Goal: Information Seeking & Learning: Check status

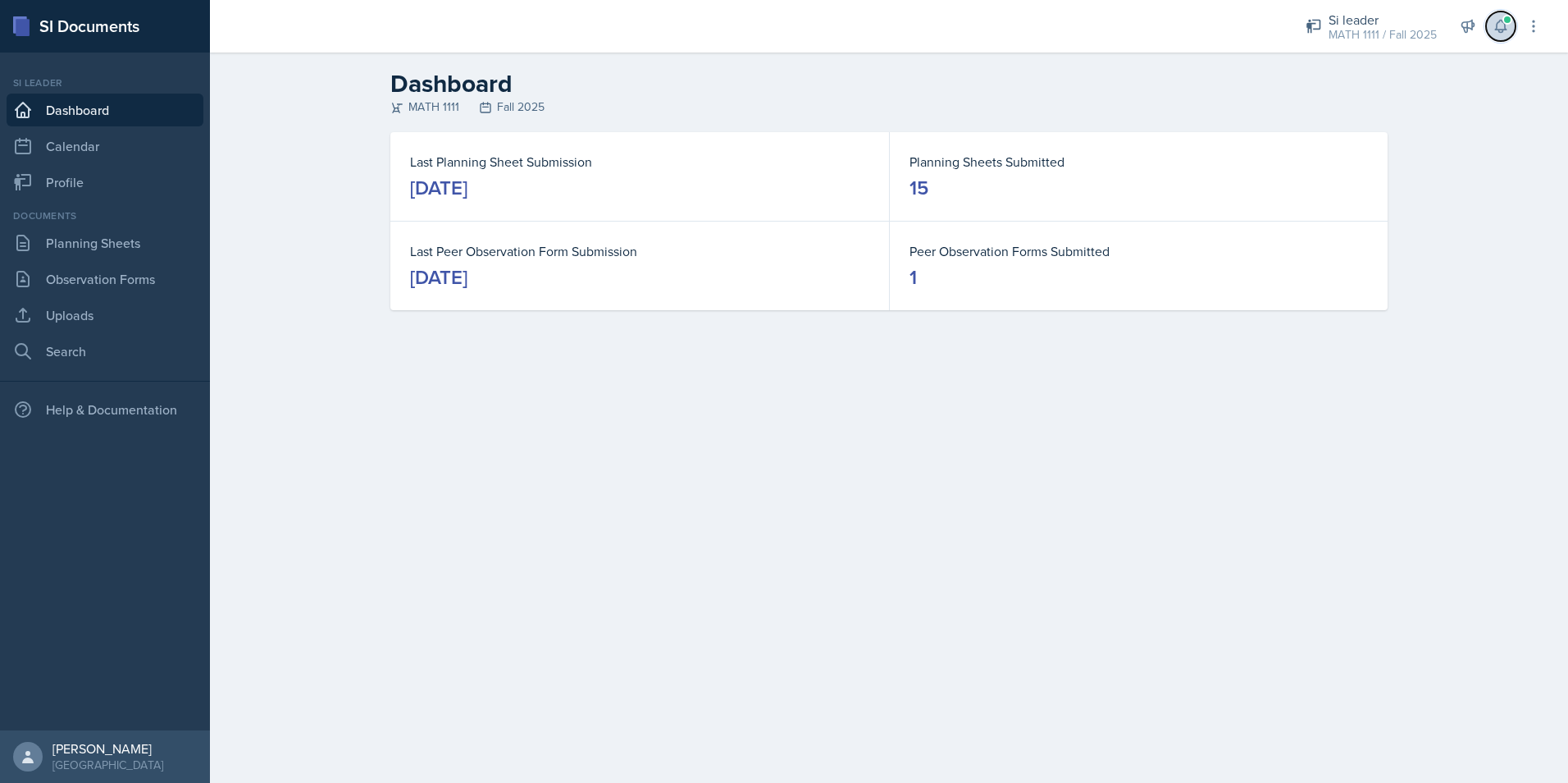
click at [1503, 36] on button at bounding box center [1500, 26] width 30 height 30
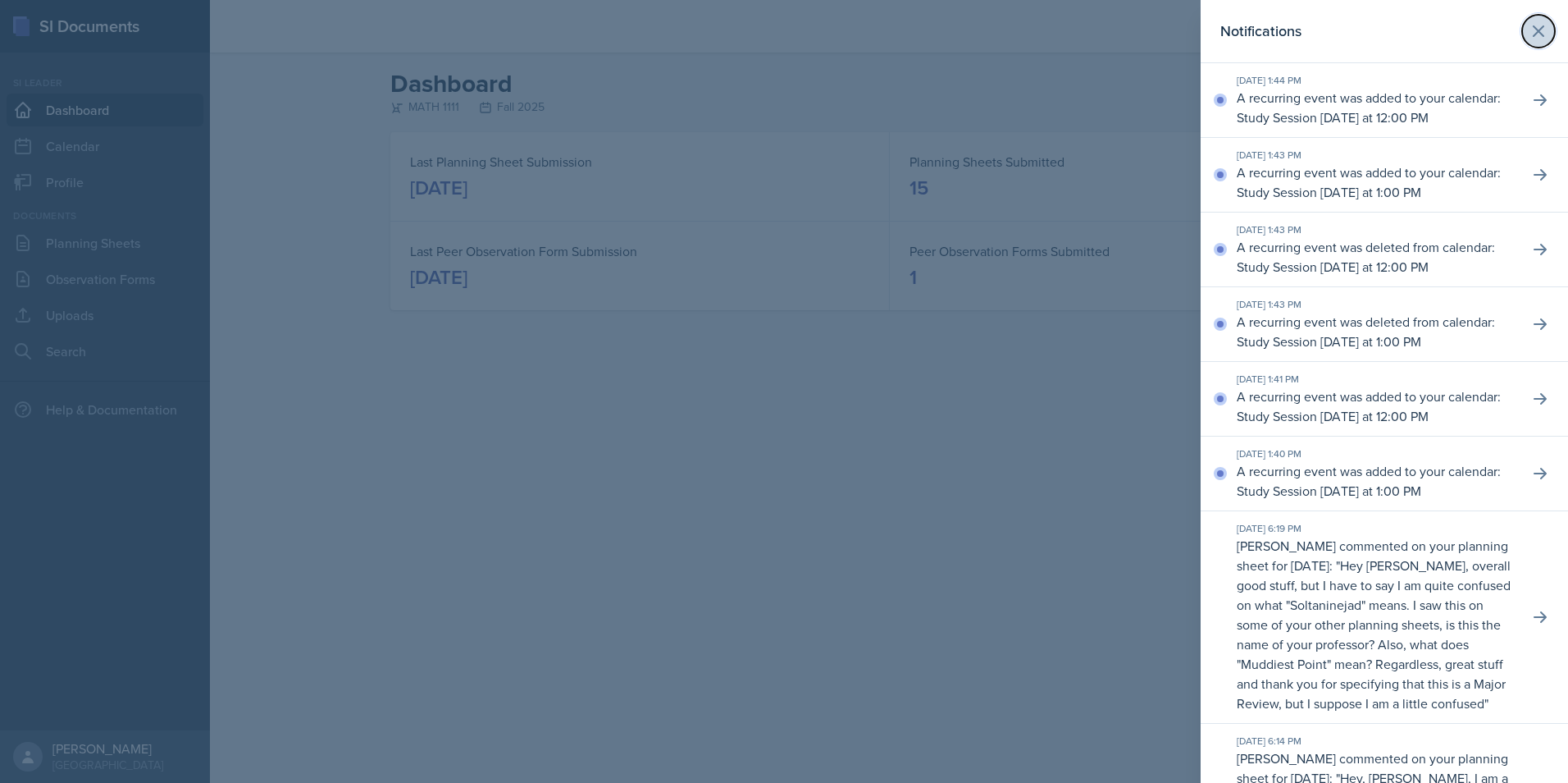
click at [1529, 31] on icon at bounding box center [1538, 31] width 20 height 20
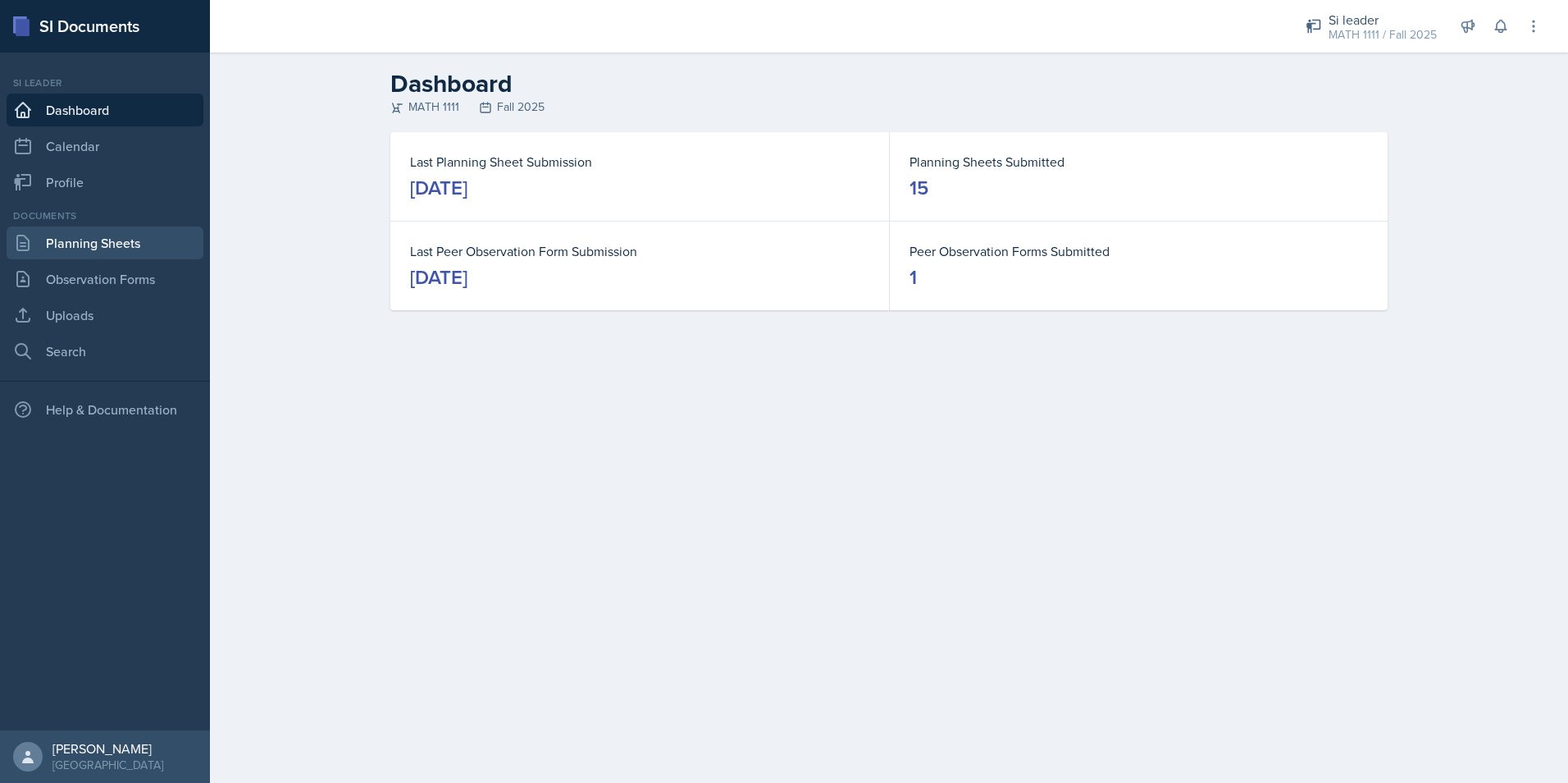
click at [71, 246] on link "Planning Sheets" at bounding box center [105, 243] width 197 height 33
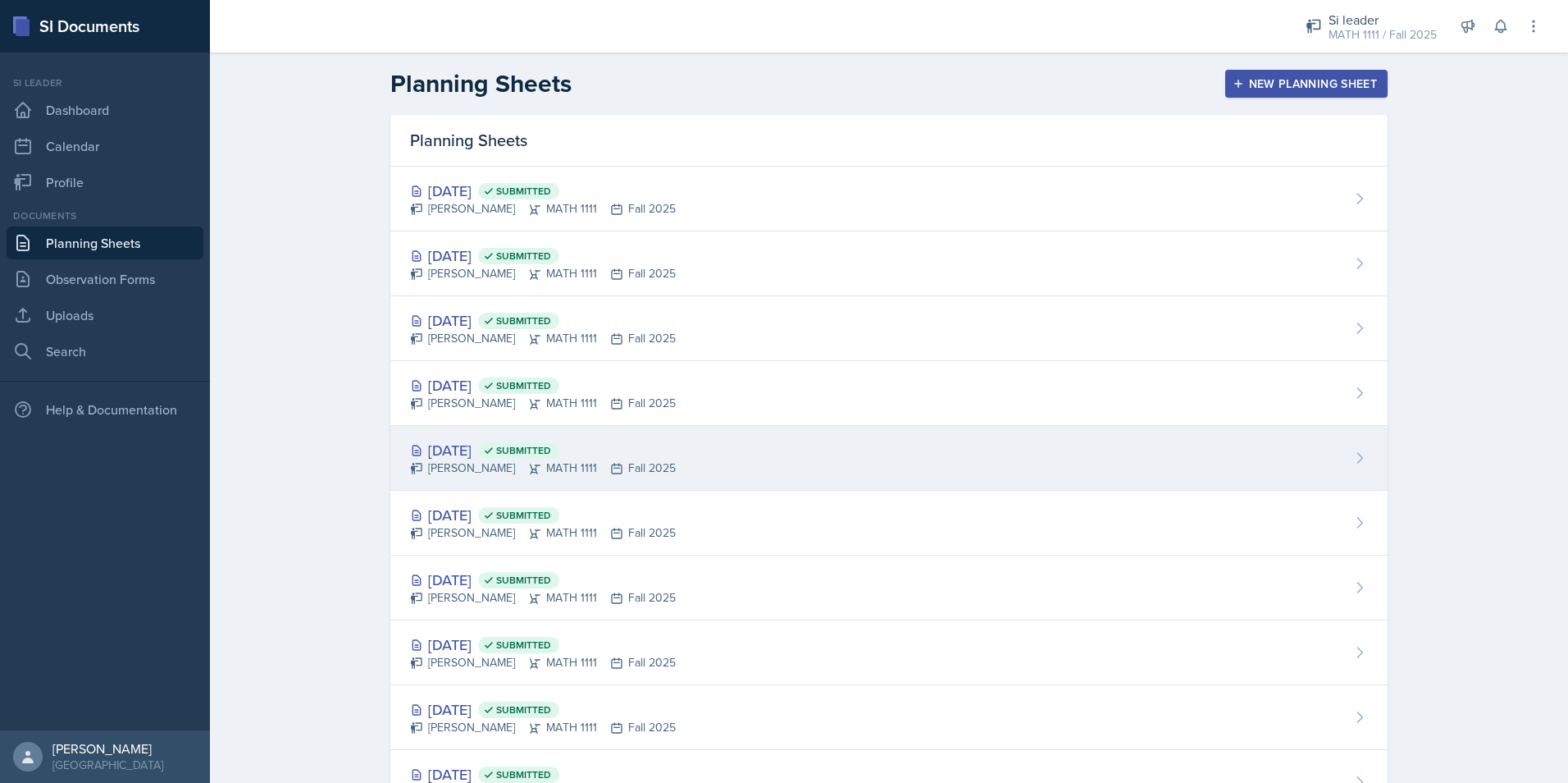
drag, startPoint x: 443, startPoint y: 435, endPoint x: 444, endPoint y: 450, distance: 15.0
click at [443, 436] on div "[DATE] Submitted [PERSON_NAME] MATH 1111 Fall 2025" at bounding box center [889, 459] width 997 height 65
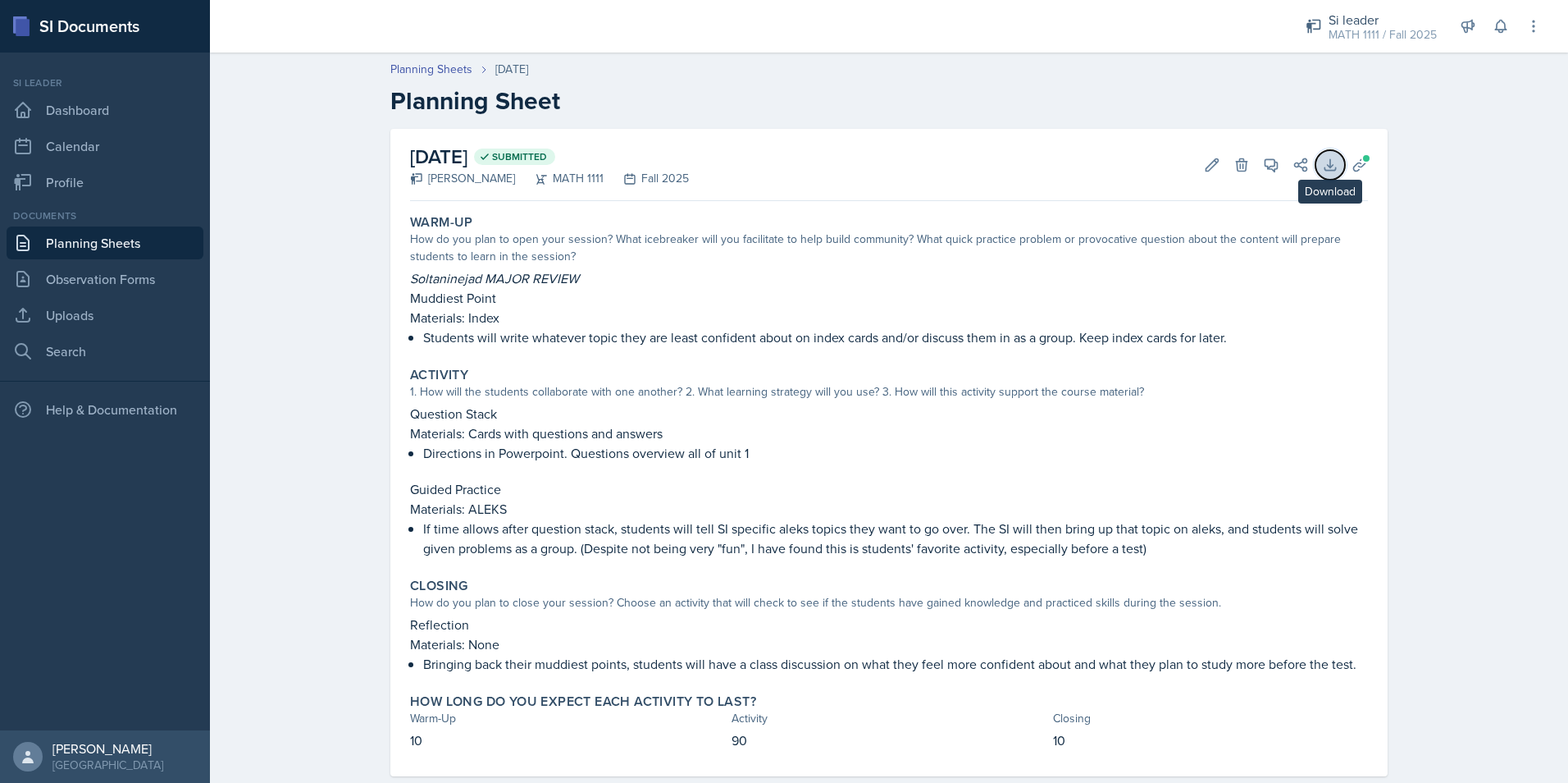
click at [1322, 165] on icon at bounding box center [1329, 164] width 16 height 16
click at [1449, 178] on div "Planning Sheets [DATE] Planning Sheet [DATE] Submitted [PERSON_NAME] MATH 1111 …" at bounding box center [889, 430] width 1358 height 771
click at [1351, 163] on icon at bounding box center [1359, 164] width 16 height 16
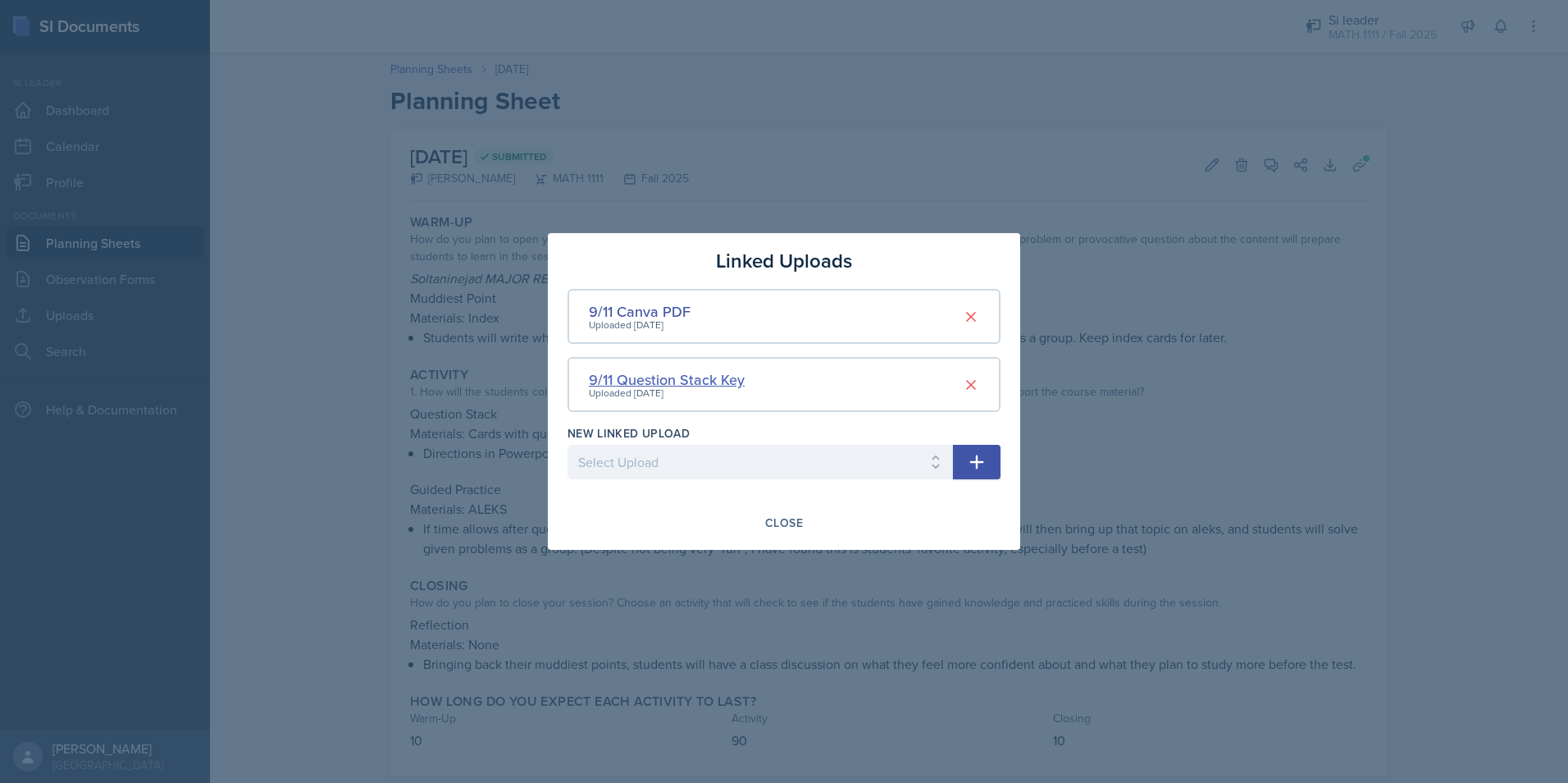
click at [680, 382] on div "9/11 Question Stack Key" at bounding box center [667, 379] width 155 height 22
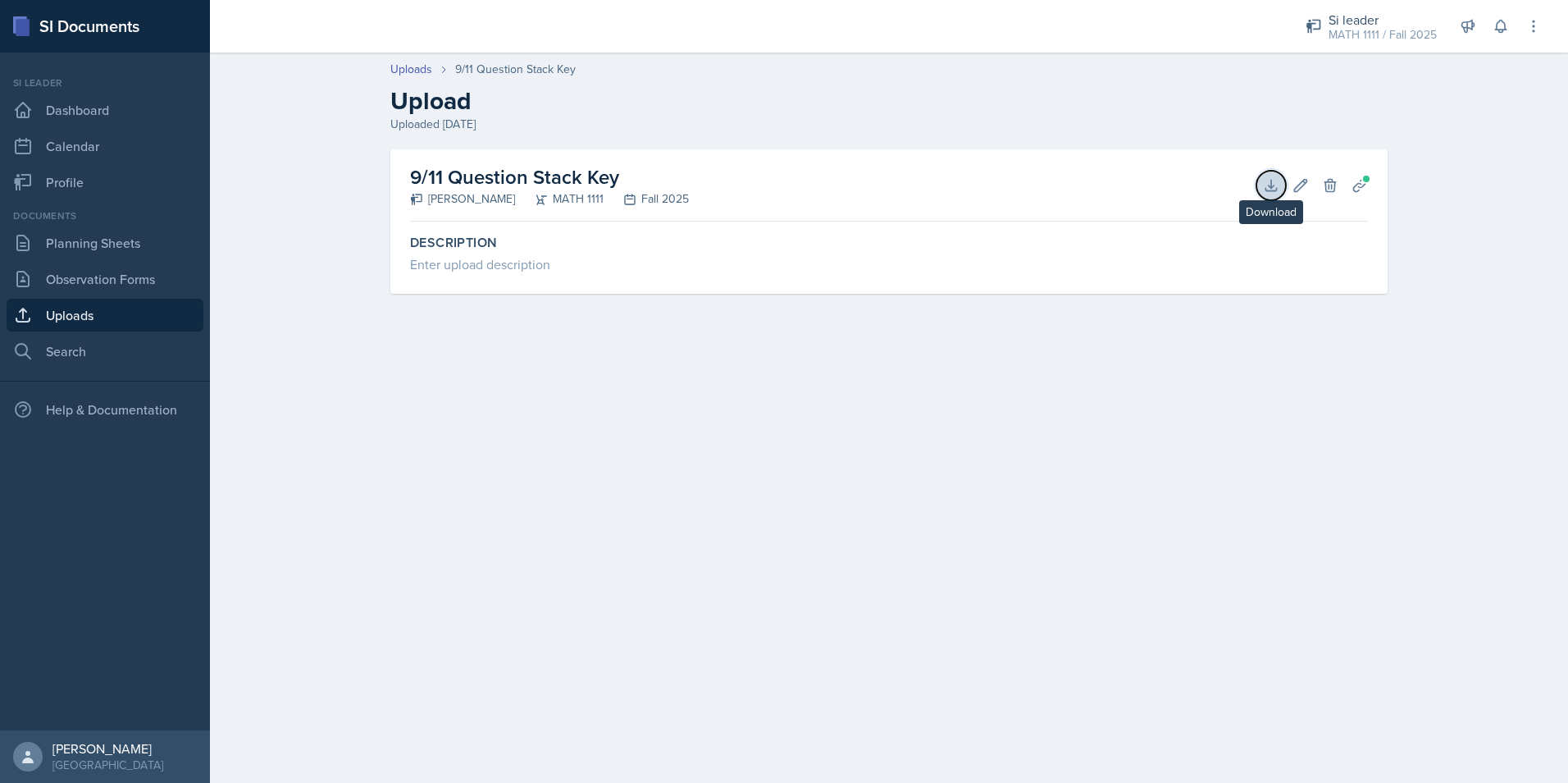
click at [1266, 184] on icon at bounding box center [1271, 185] width 16 height 16
